Goal: Find contact information: Find contact information

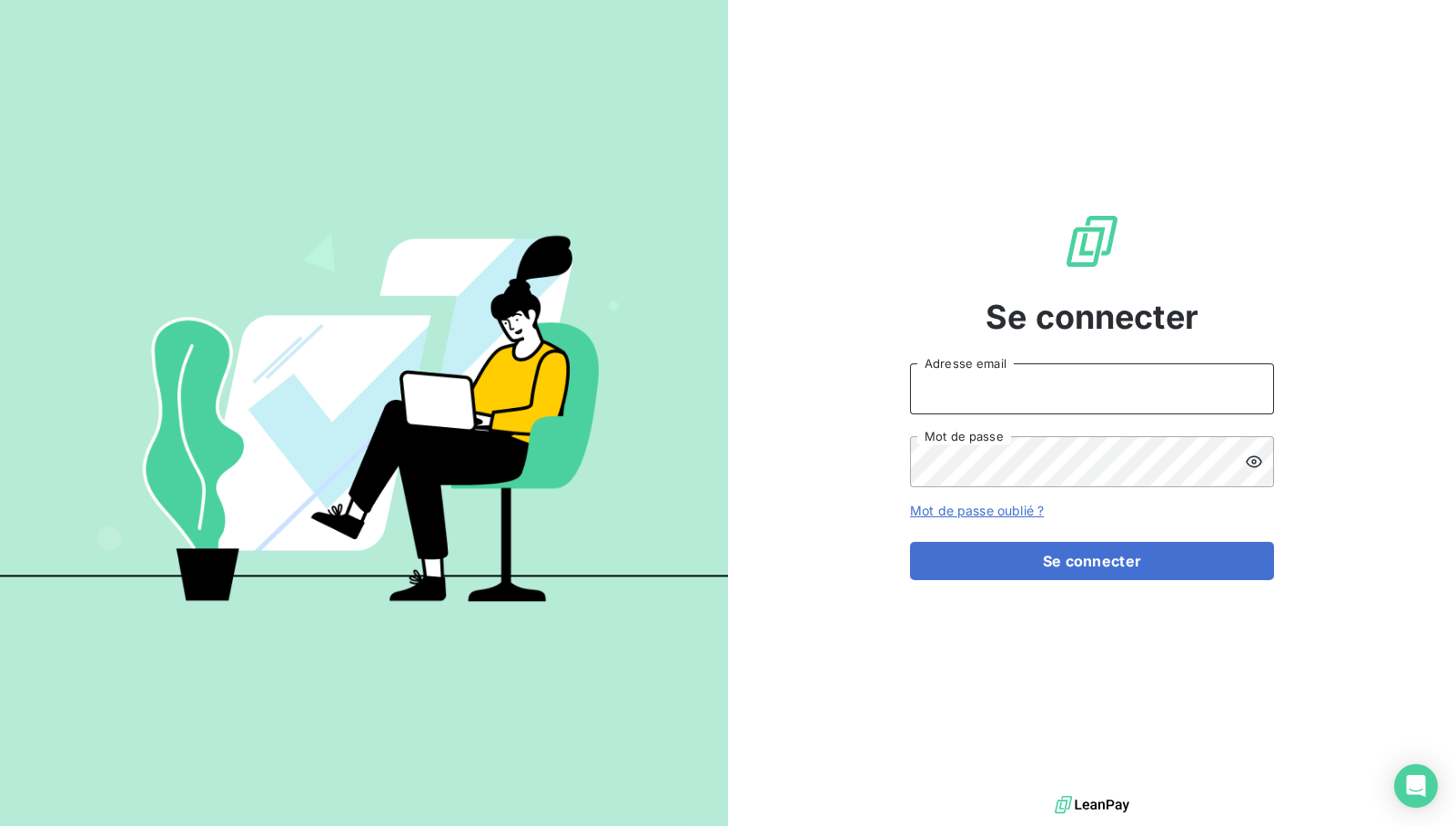
click at [1089, 383] on input "Adresse email" at bounding box center [1091, 388] width 364 height 51
click at [0, 825] on com-1password-button at bounding box center [0, 826] width 0 height 0
type input "recouvrement-lepoint@cmservice.fr"
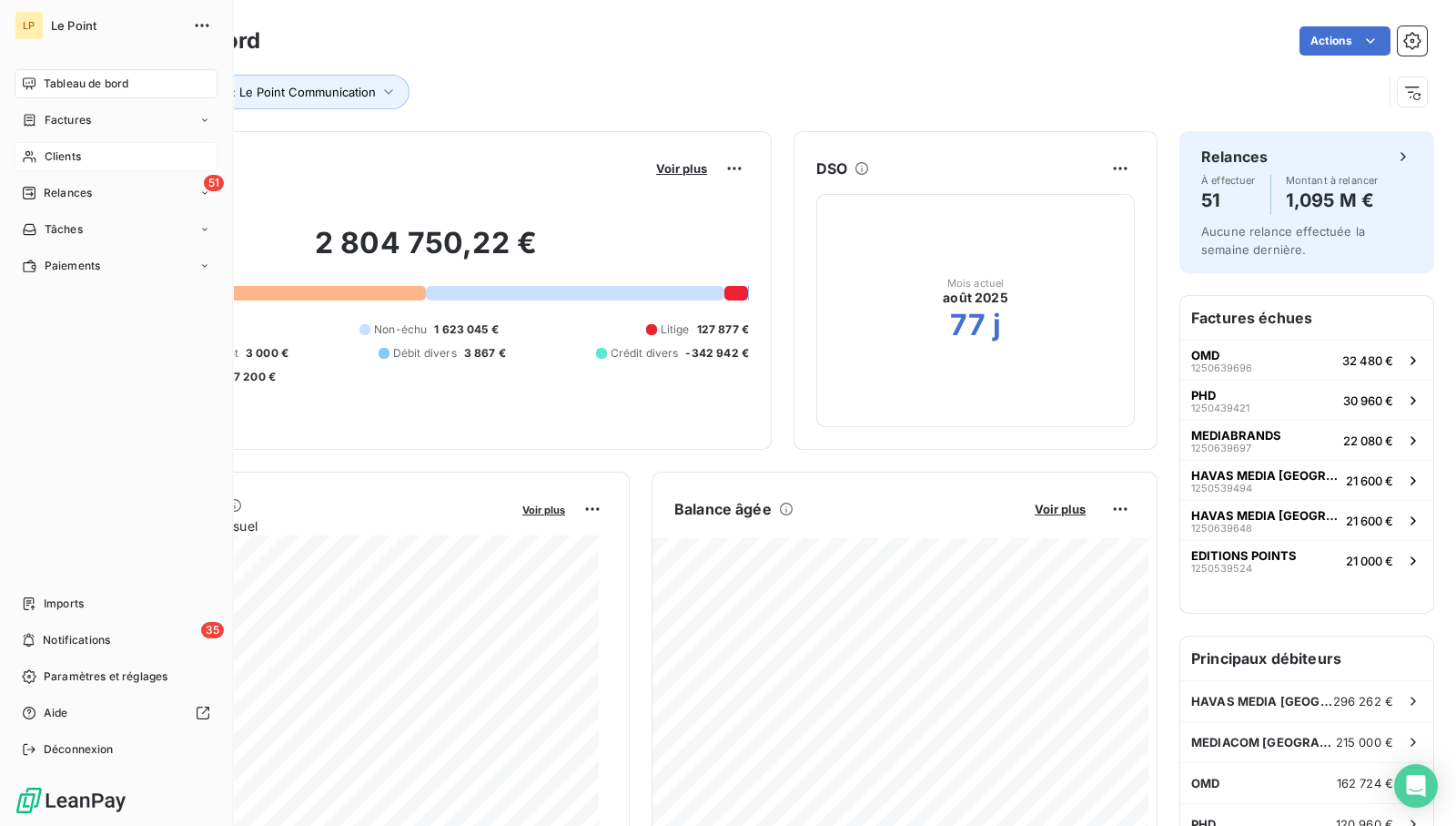
click at [59, 160] on span "Clients" at bounding box center [63, 157] width 36 height 16
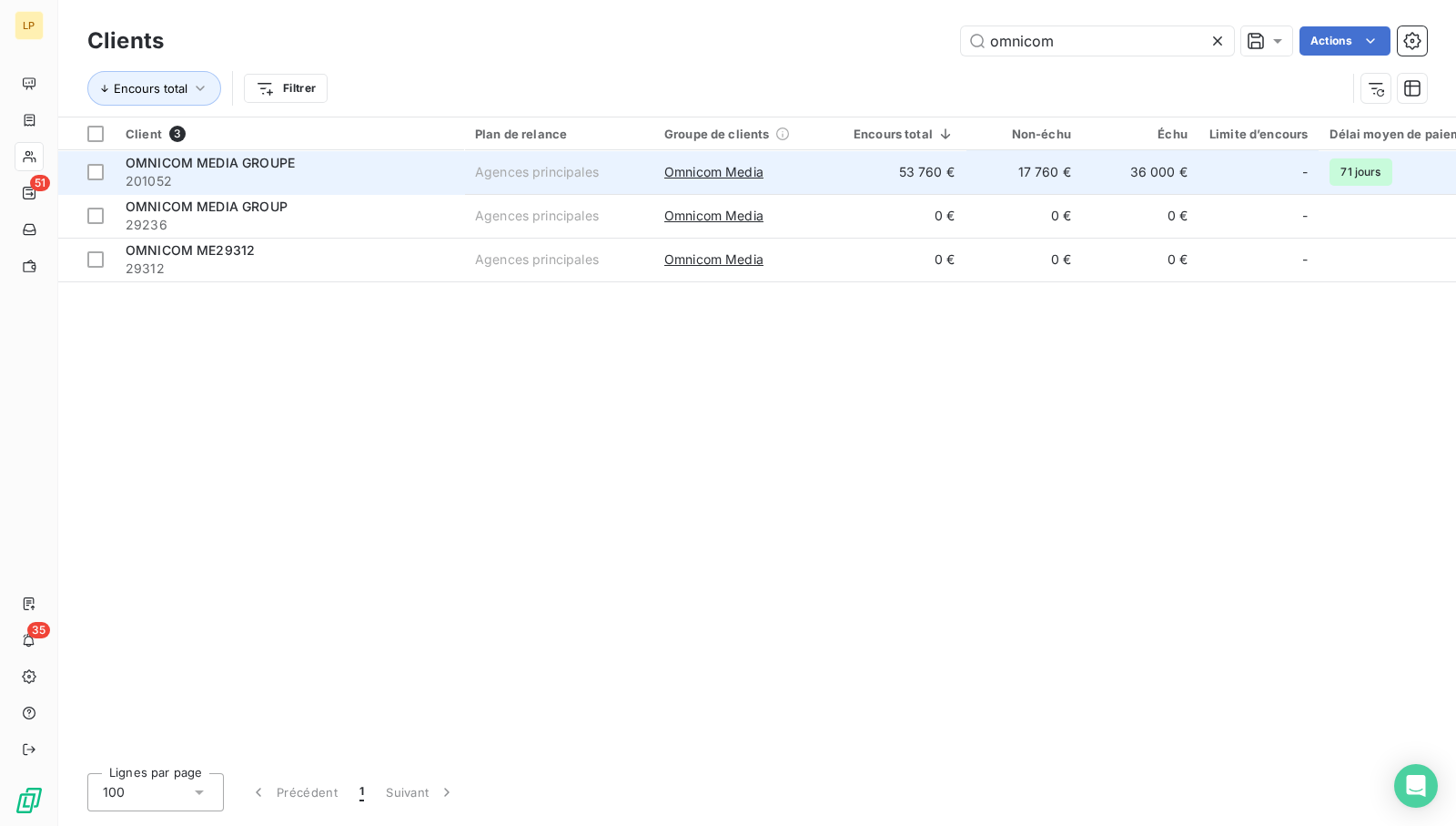
type input "omnicom"
click at [367, 180] on span "201052" at bounding box center [289, 181] width 327 height 18
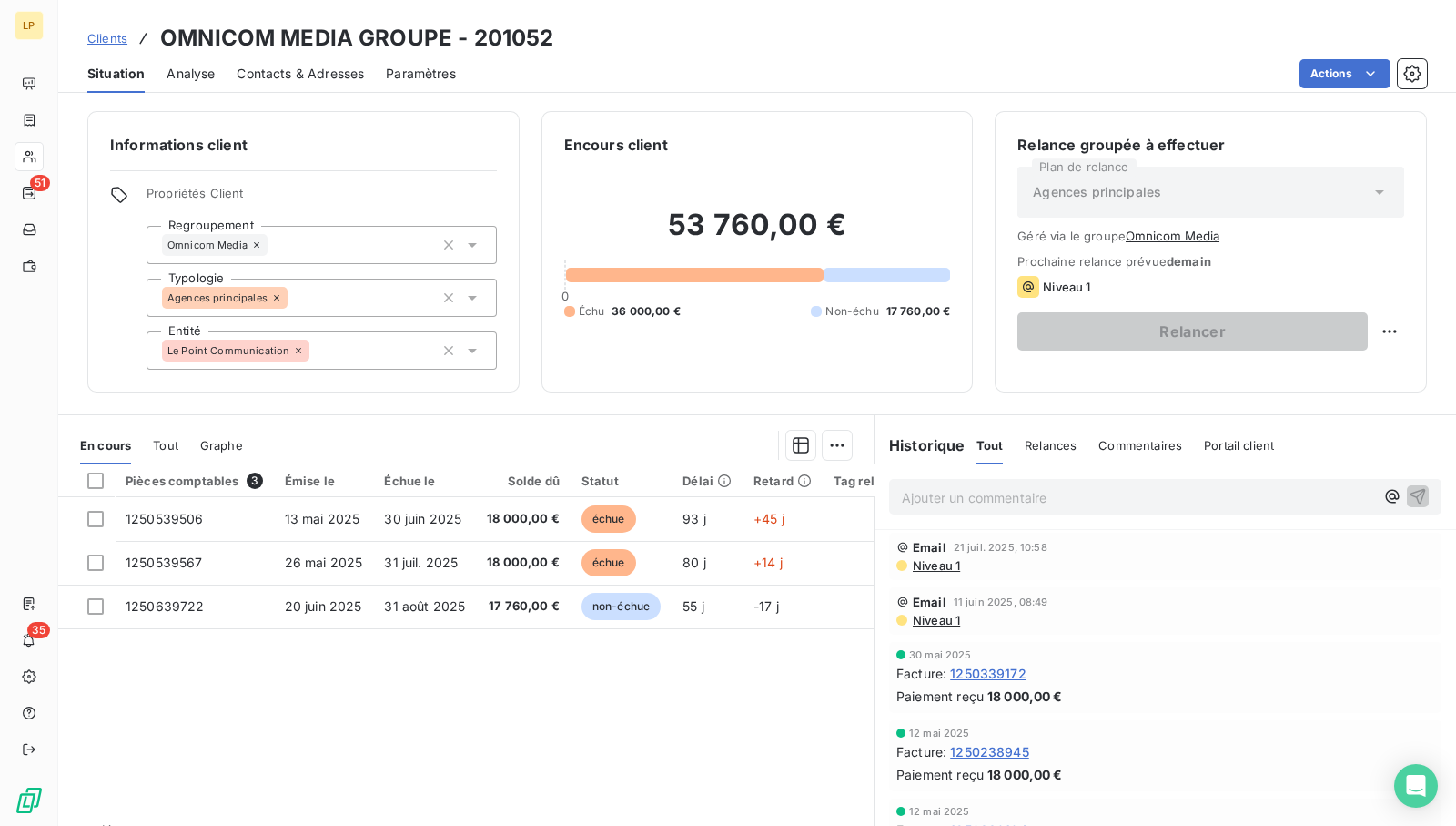
click at [271, 67] on span "Contacts & Adresses" at bounding box center [301, 74] width 128 height 18
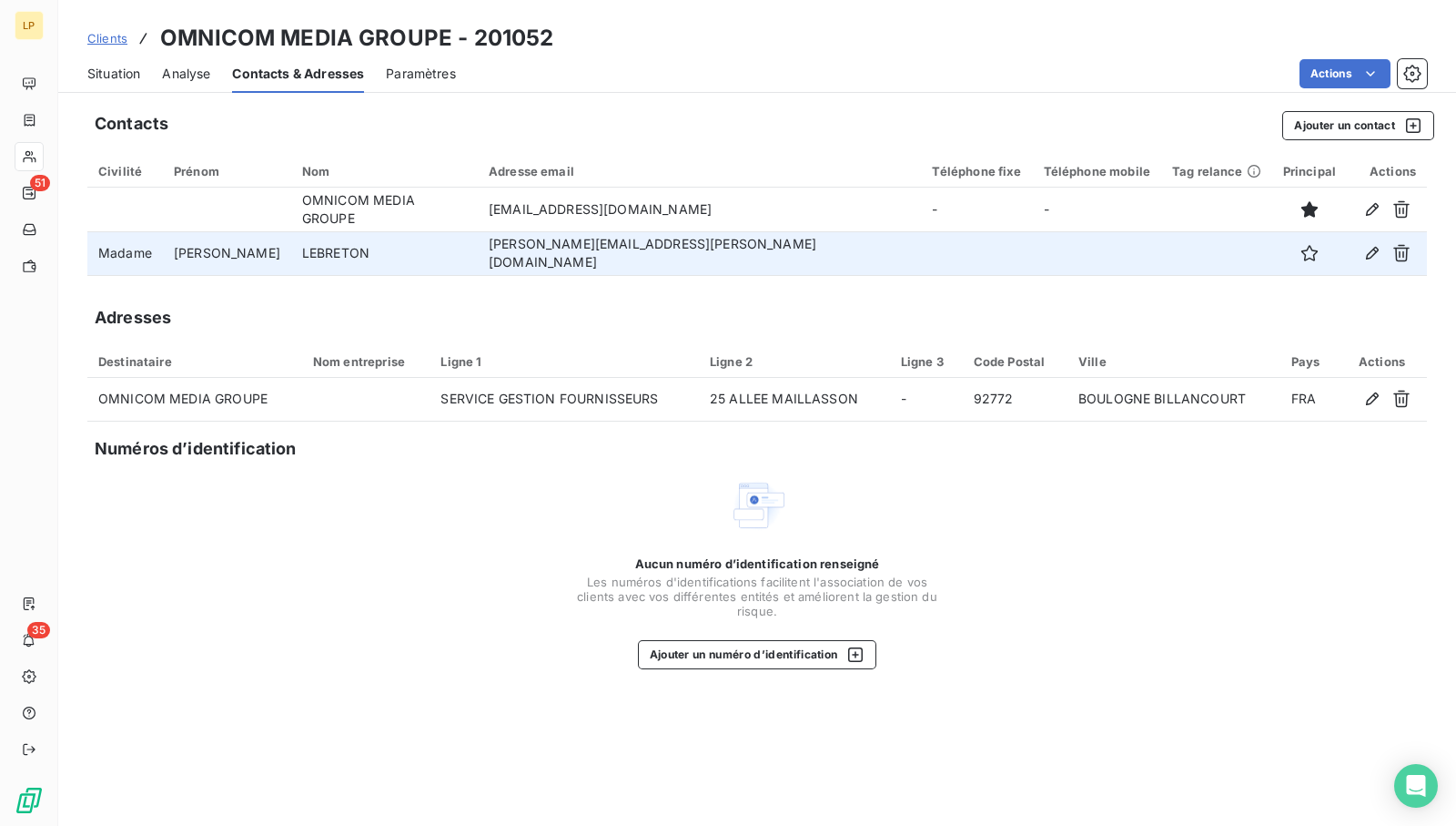
click at [790, 252] on td "[PERSON_NAME][EMAIL_ADDRESS][PERSON_NAME][DOMAIN_NAME]" at bounding box center [699, 253] width 444 height 44
drag, startPoint x: 572, startPoint y: 246, endPoint x: 494, endPoint y: 251, distance: 78.2
click at [494, 251] on td "[PERSON_NAME][EMAIL_ADDRESS][PERSON_NAME][DOMAIN_NAME]" at bounding box center [699, 253] width 444 height 44
click at [504, 250] on td "[PERSON_NAME][EMAIL_ADDRESS][PERSON_NAME][DOMAIN_NAME]" at bounding box center [699, 253] width 444 height 44
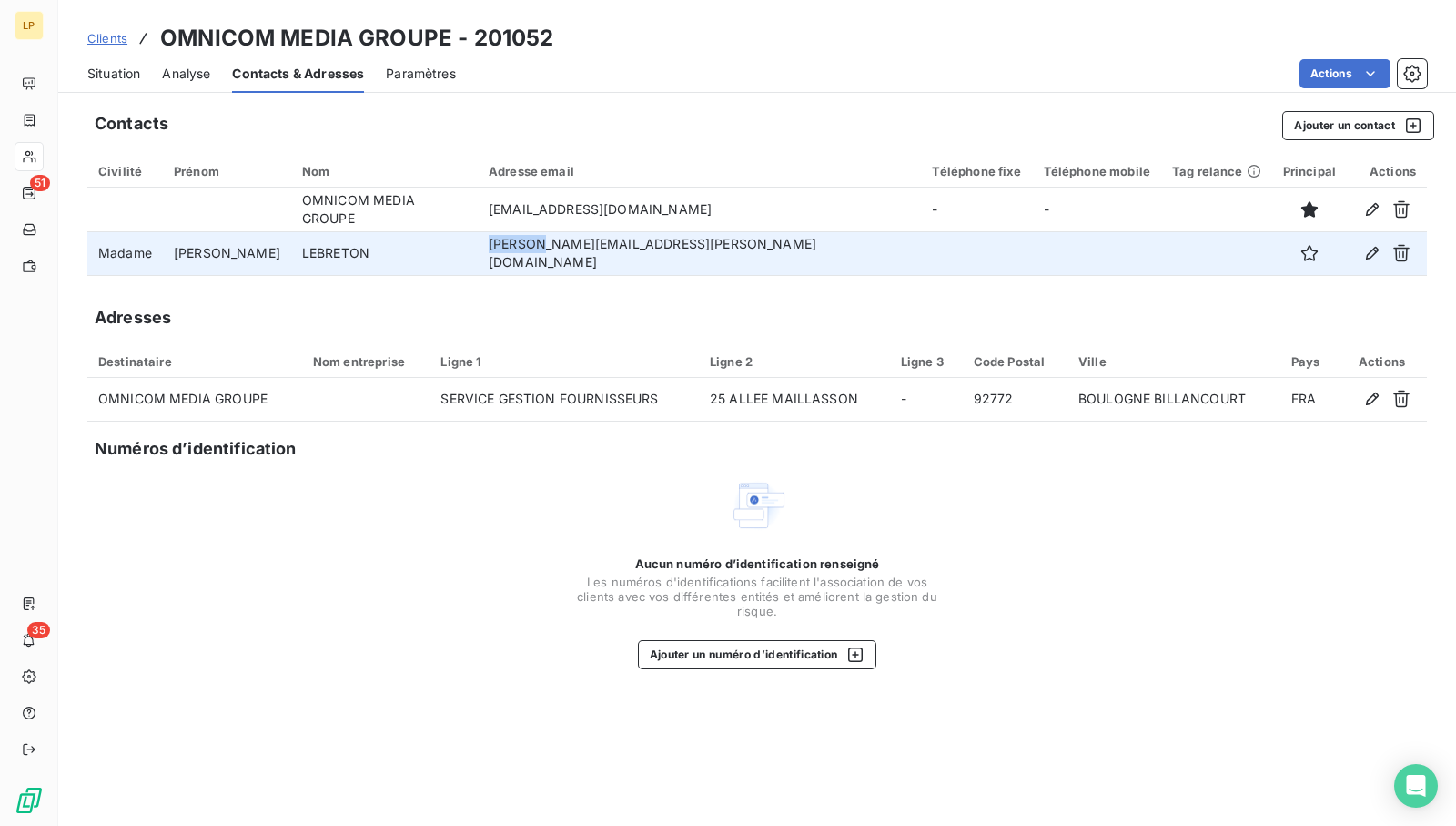
click at [504, 250] on td "[PERSON_NAME][EMAIL_ADDRESS][PERSON_NAME][DOMAIN_NAME]" at bounding box center [699, 253] width 444 height 44
copy td "[PERSON_NAME][EMAIL_ADDRESS][PERSON_NAME][DOMAIN_NAME]"
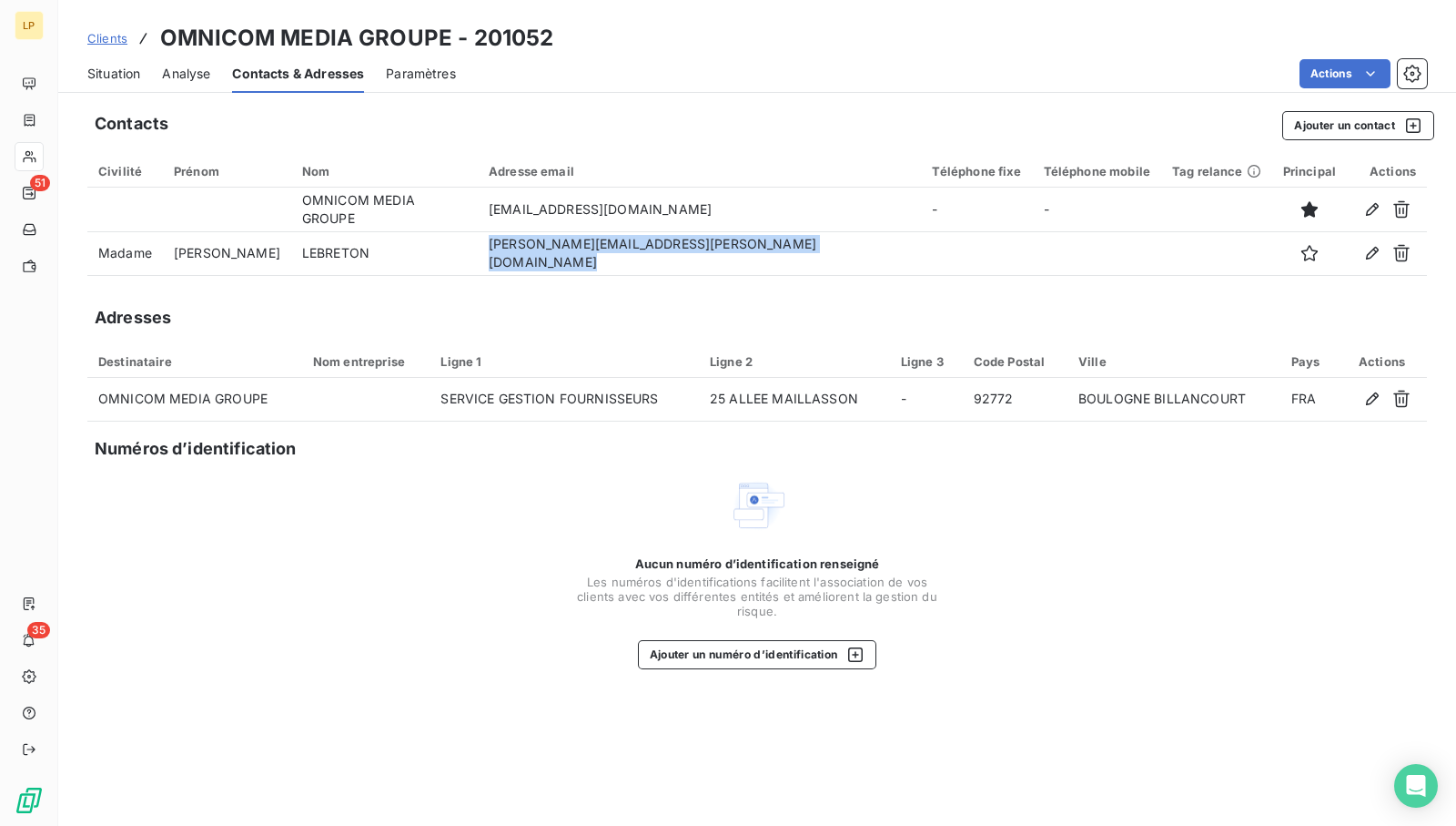
copy td "[PERSON_NAME][EMAIL_ADDRESS][PERSON_NAME][DOMAIN_NAME]"
click at [112, 40] on span "Clients" at bounding box center [108, 38] width 40 height 15
